Goal: Find specific page/section: Find specific page/section

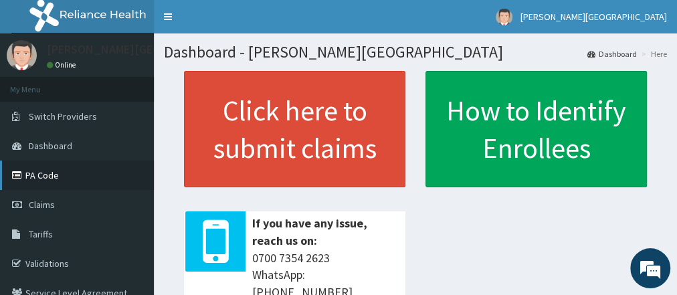
click at [37, 179] on link "PA Code" at bounding box center [77, 175] width 154 height 29
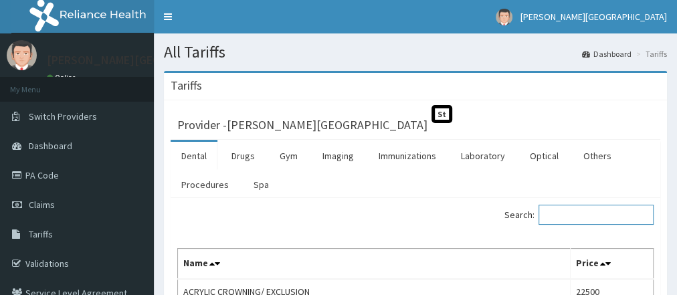
click at [560, 211] on input "Search:" at bounding box center [595, 215] width 115 height 20
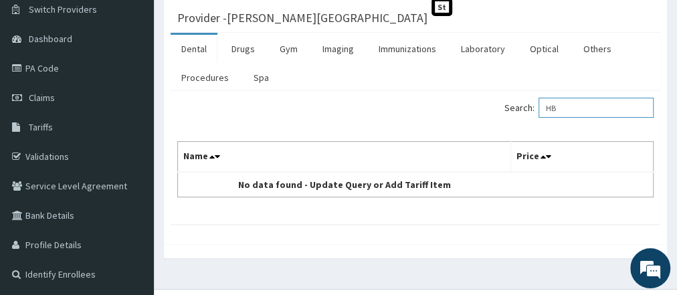
type input "H"
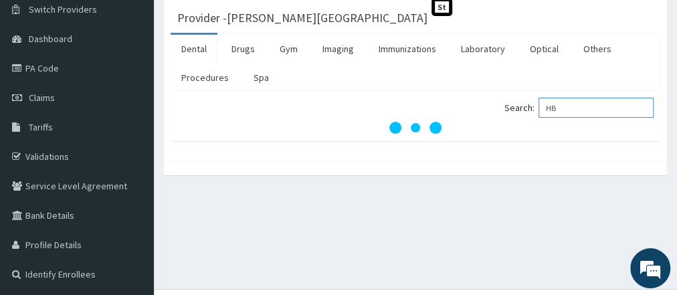
type input "H"
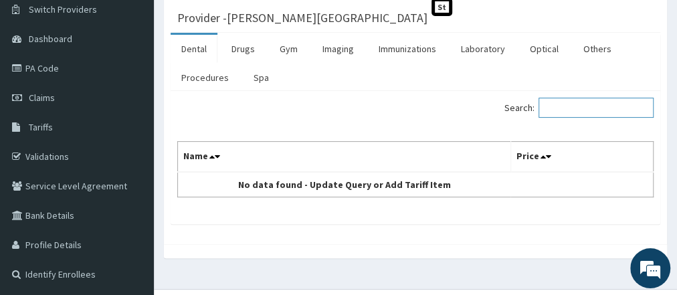
type input "D"
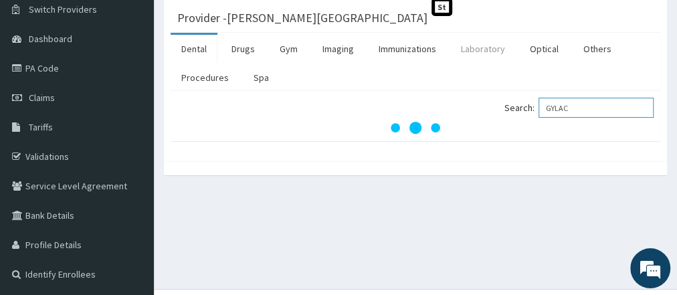
type input "GYLAC"
click at [469, 52] on link "Laboratory" at bounding box center [483, 49] width 66 height 28
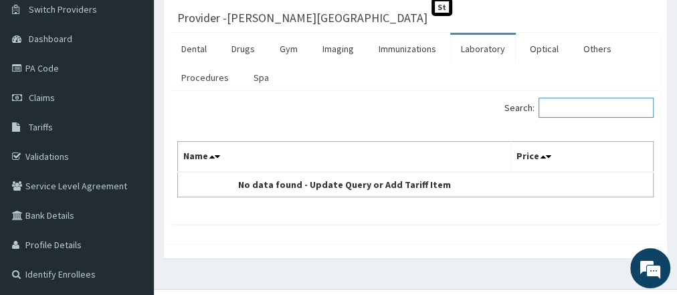
click at [552, 105] on input "Search:" at bounding box center [595, 108] width 115 height 20
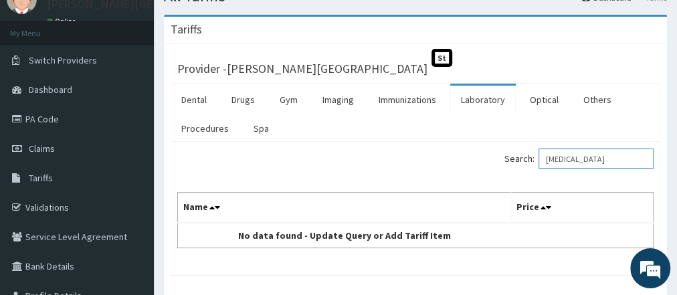
scroll to position [134, 0]
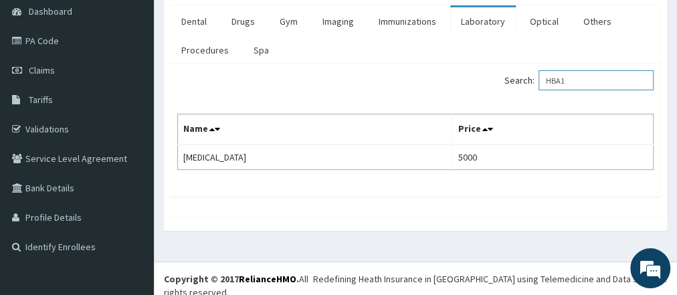
click at [577, 80] on input "HBA1" at bounding box center [595, 80] width 115 height 20
type input "H"
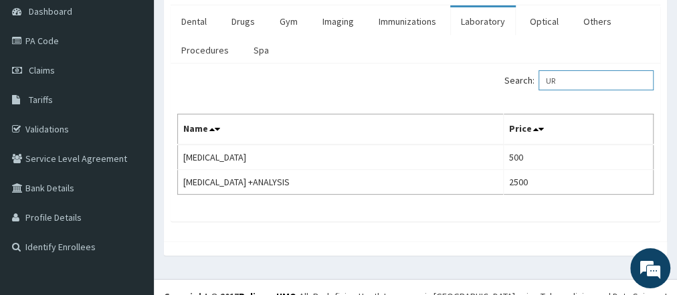
type input "U"
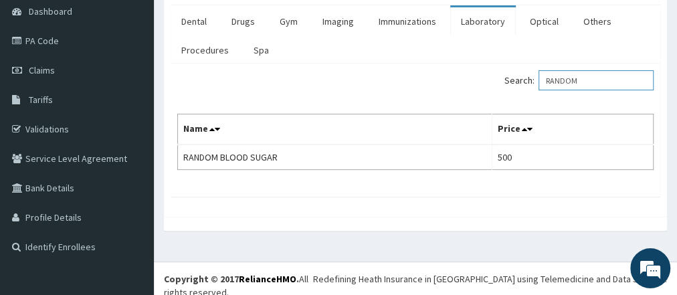
type input "RANDOM"
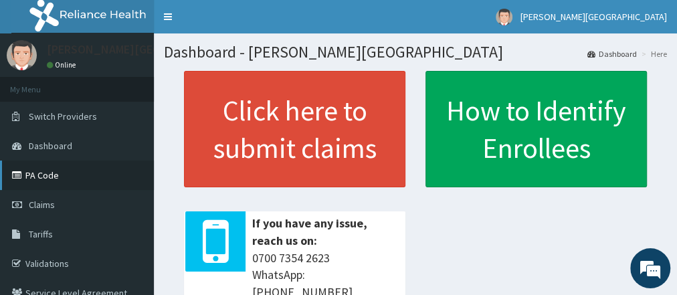
click at [70, 175] on link "PA Code" at bounding box center [77, 175] width 154 height 29
click at [54, 181] on link "PA Code" at bounding box center [77, 175] width 154 height 29
